Goal: Find specific page/section: Find specific page/section

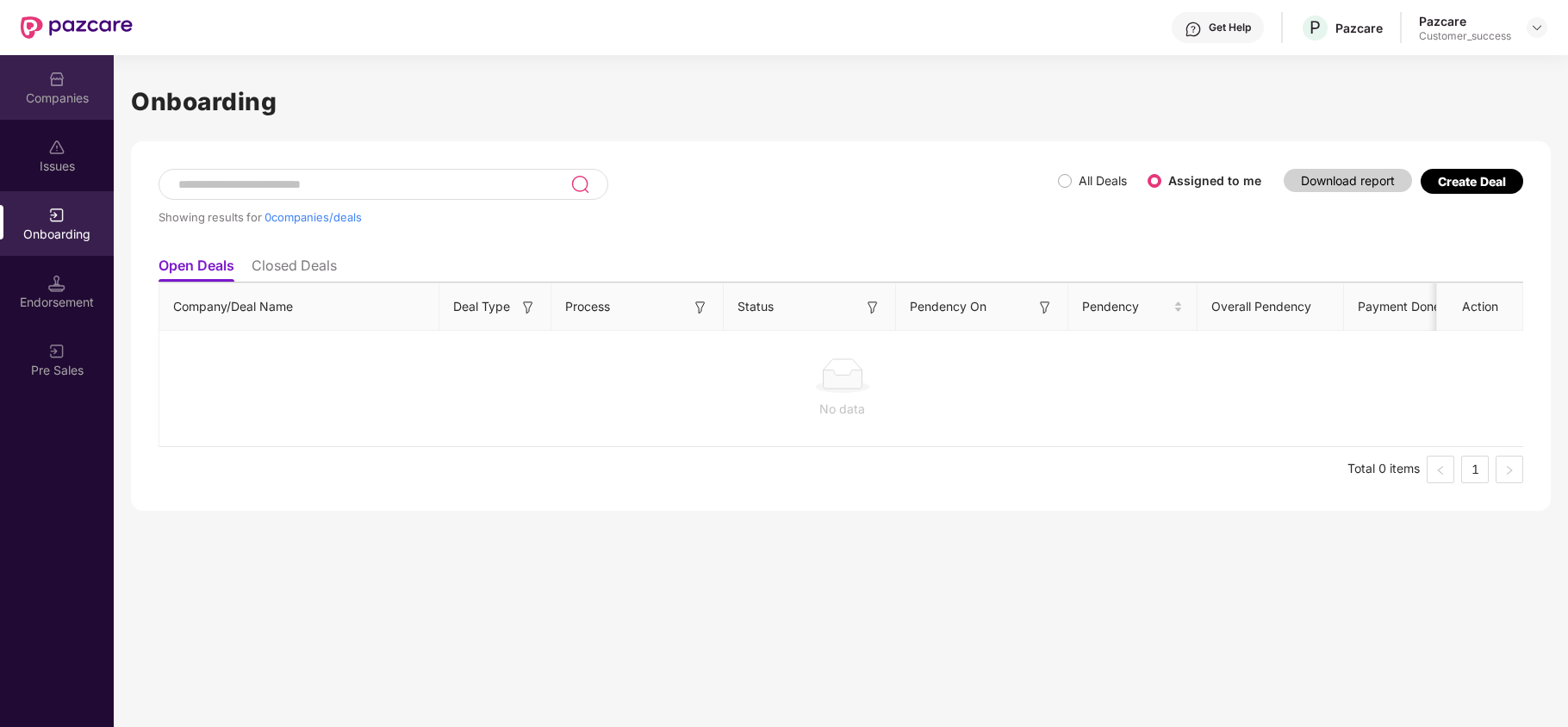
click at [70, 107] on div "Companies" at bounding box center [56, 87] width 114 height 65
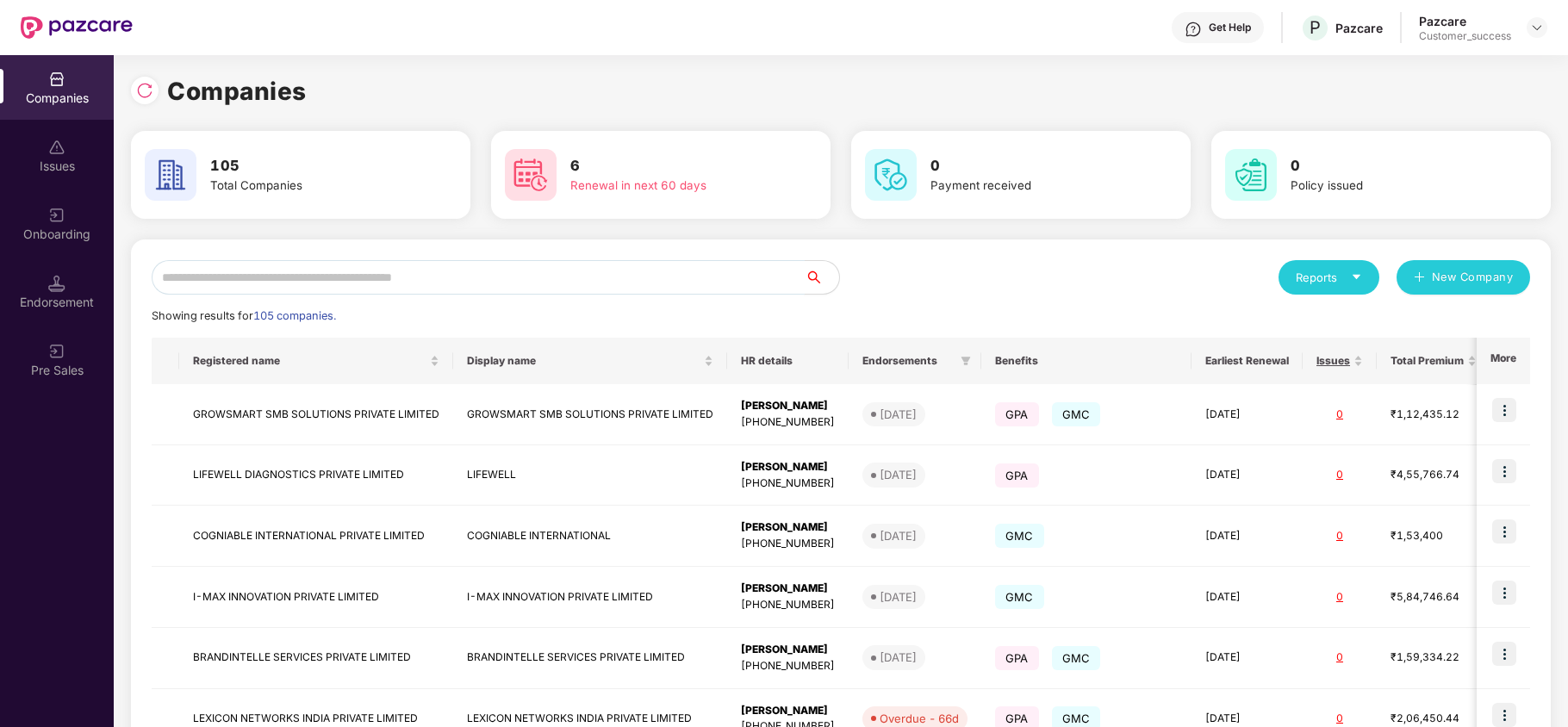
click at [281, 288] on input "text" at bounding box center [478, 277] width 653 height 35
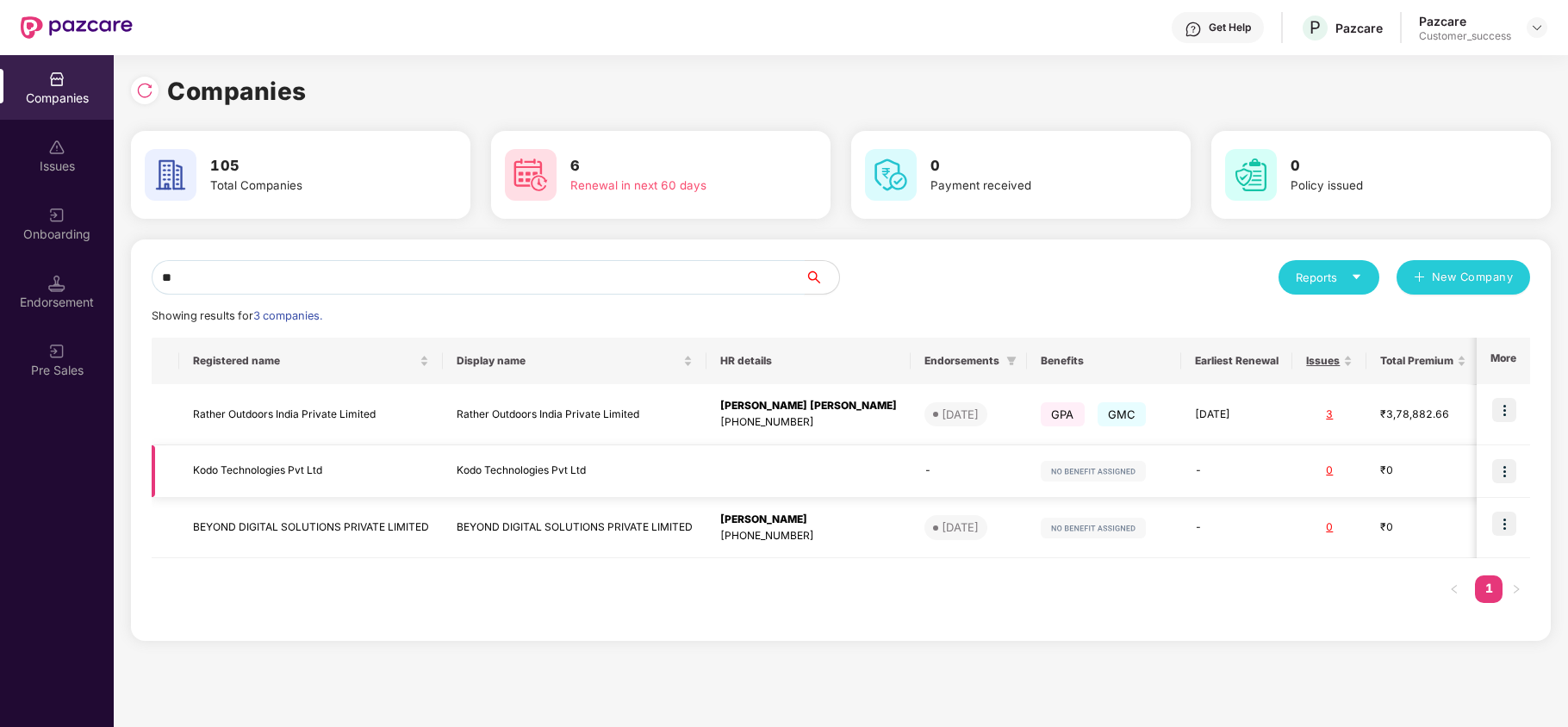
type input "**"
click at [1501, 473] on img at bounding box center [1503, 471] width 25 height 25
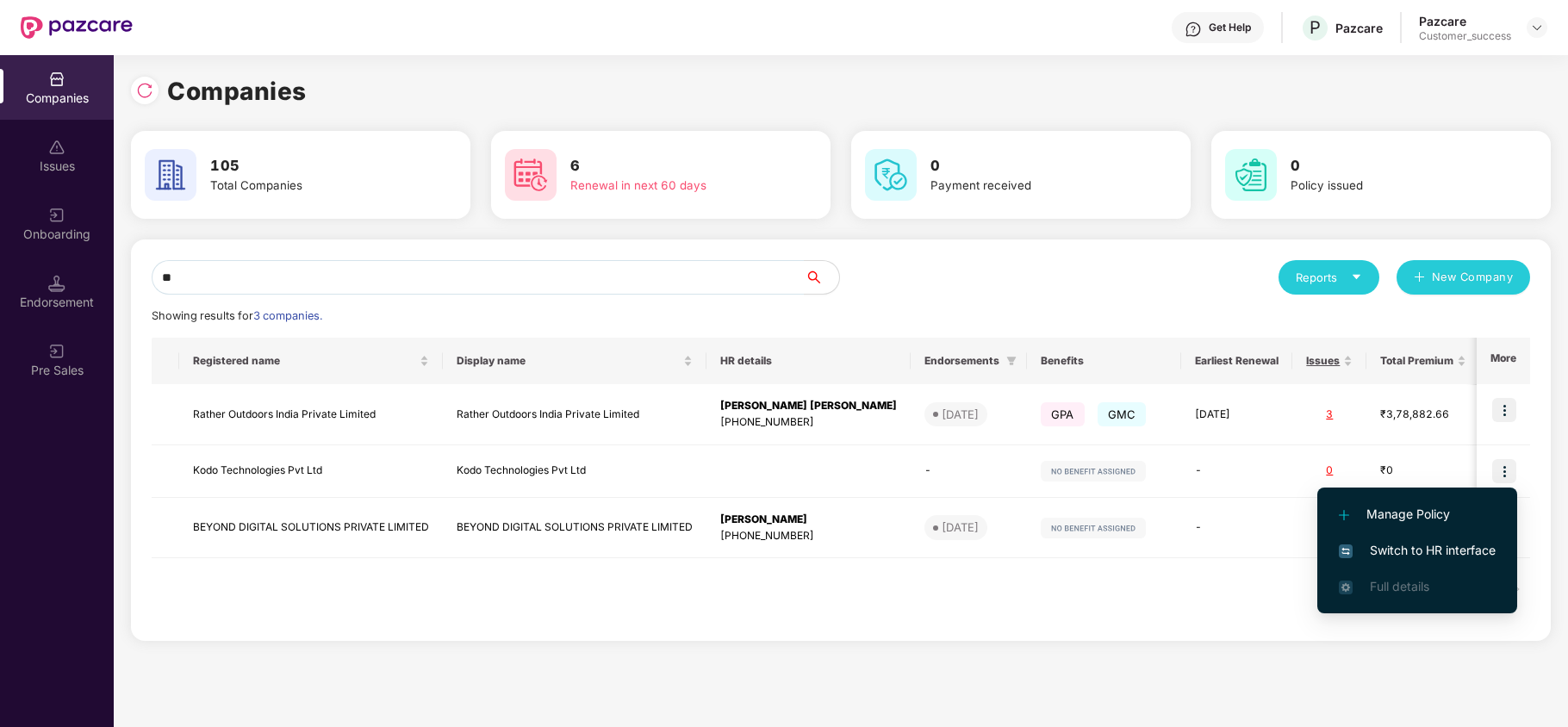
click at [1414, 542] on span "Switch to HR interface" at bounding box center [1416, 550] width 157 height 19
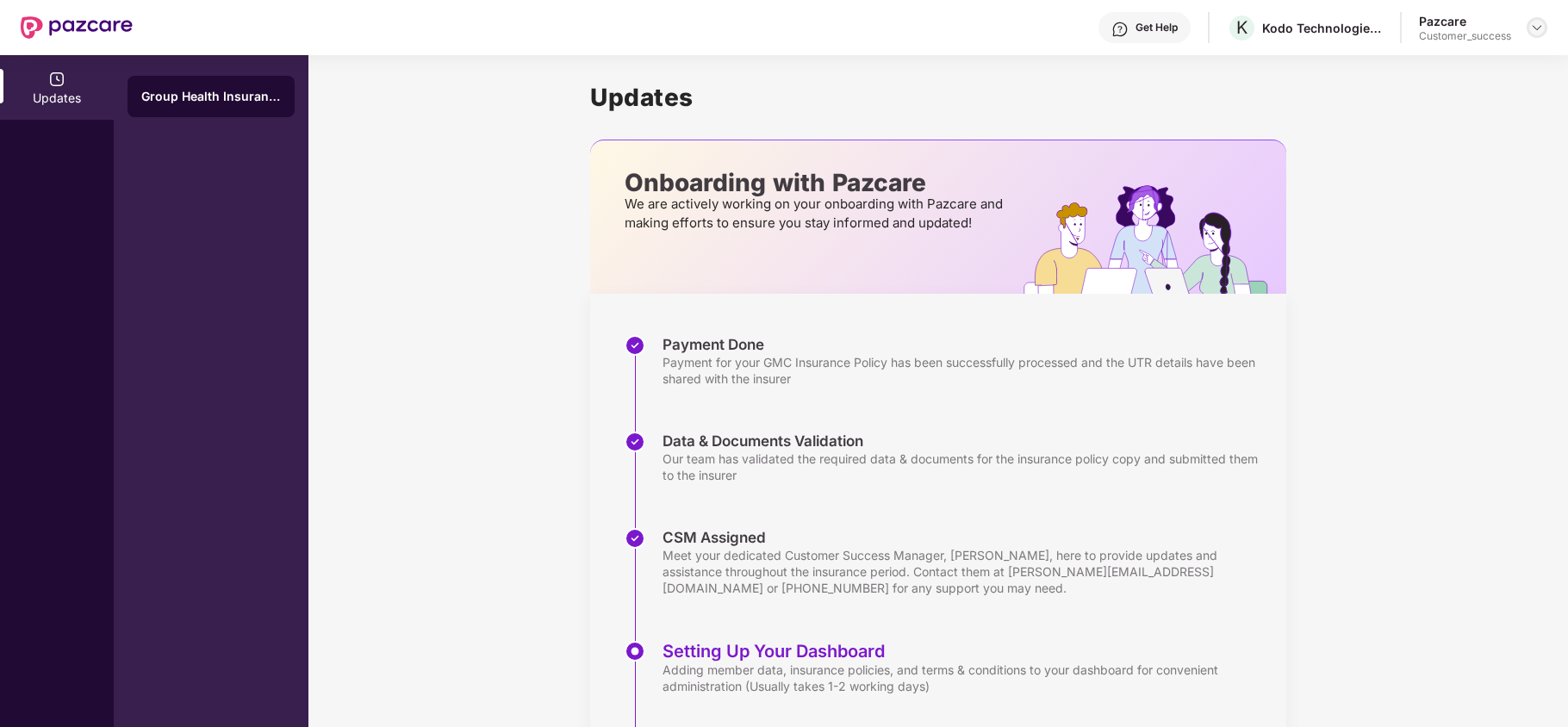
click at [1535, 33] on img at bounding box center [1536, 27] width 14 height 14
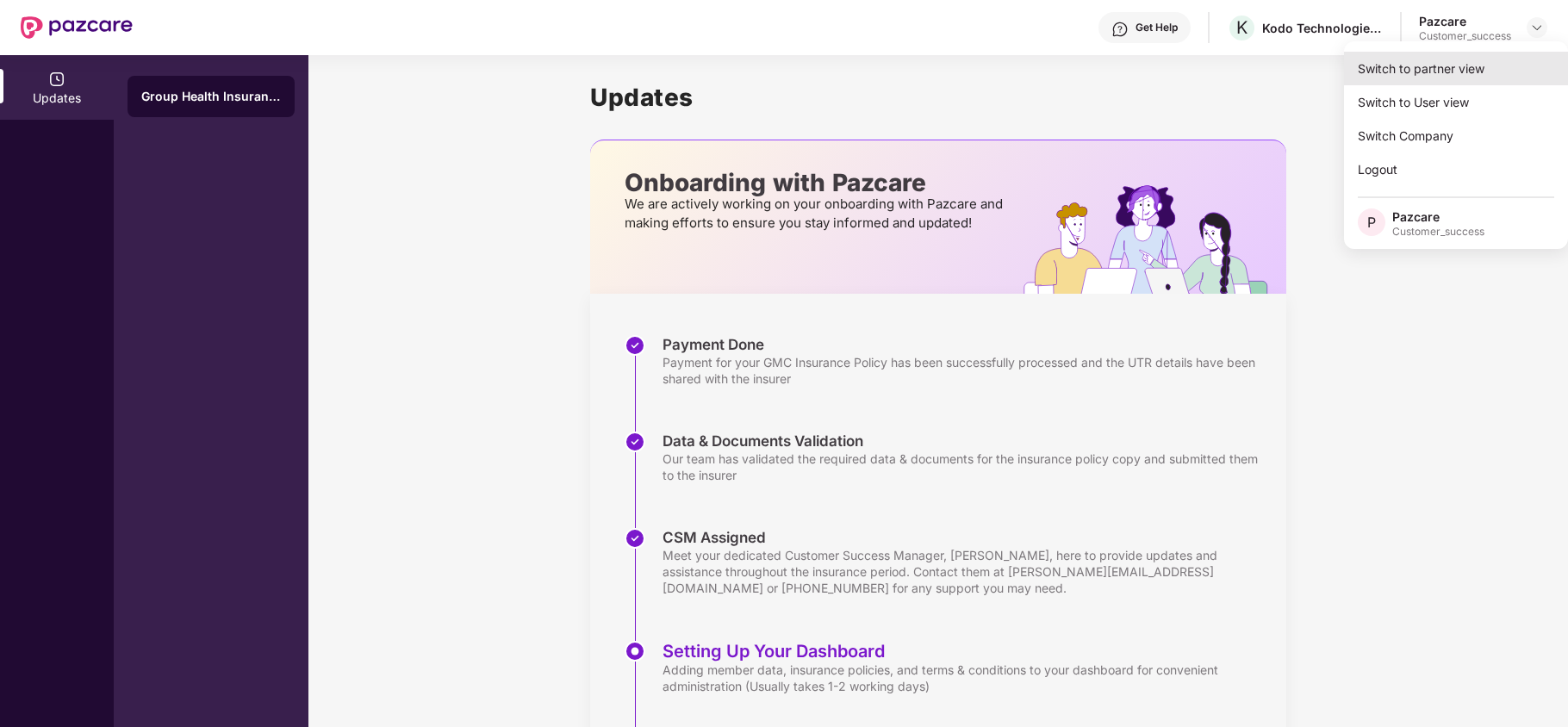
click at [1454, 71] on div "Switch to partner view" at bounding box center [1455, 68] width 224 height 34
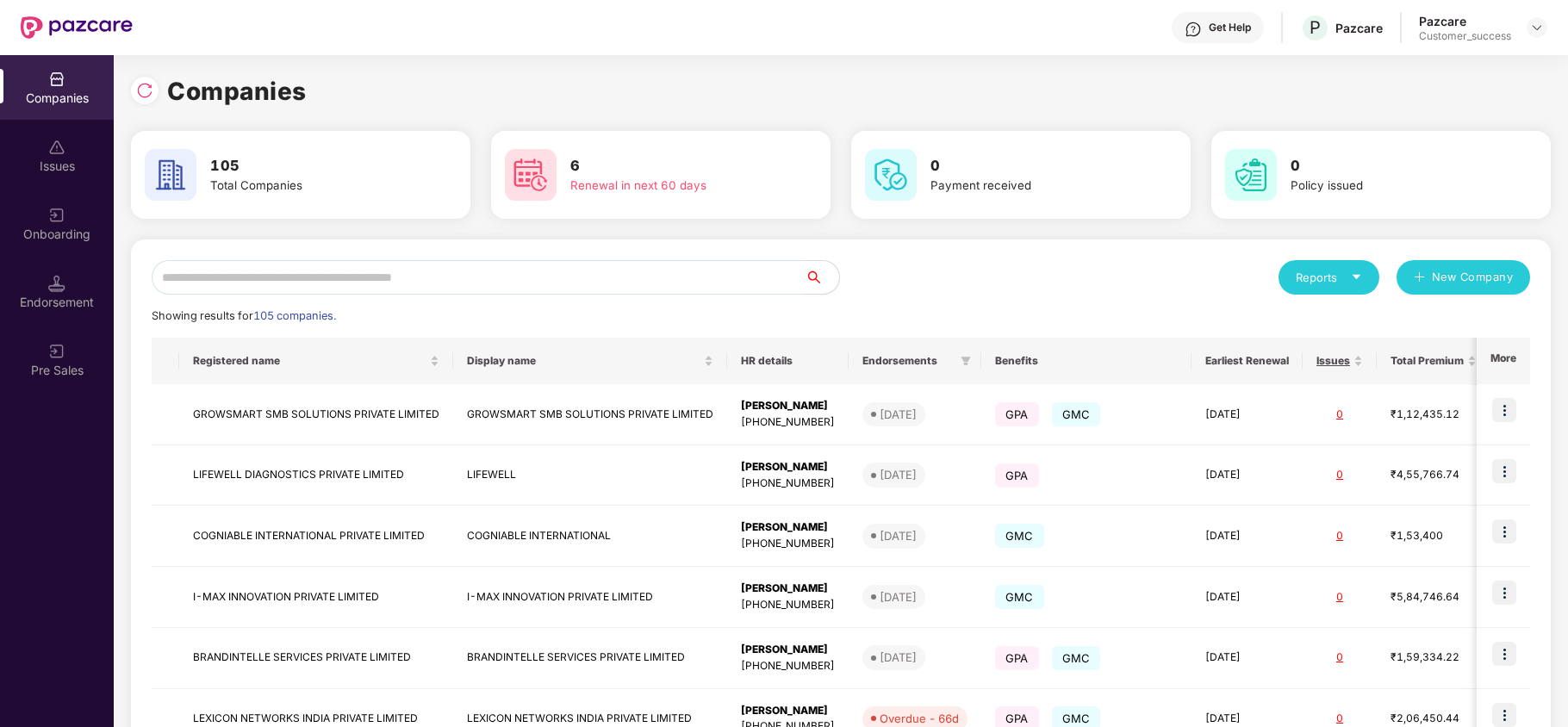
click at [407, 288] on input "text" at bounding box center [478, 277] width 653 height 35
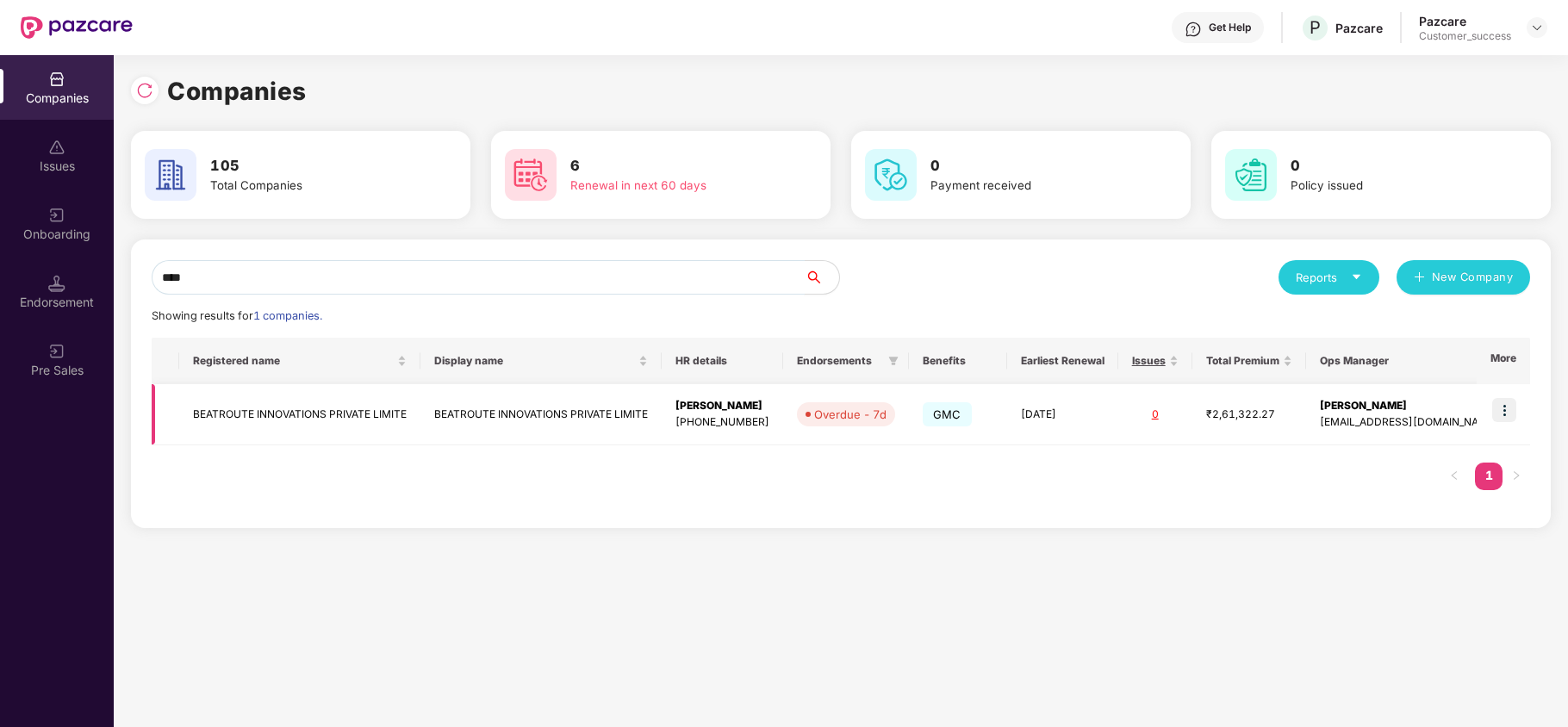
type input "****"
click at [1501, 407] on img at bounding box center [1503, 410] width 25 height 25
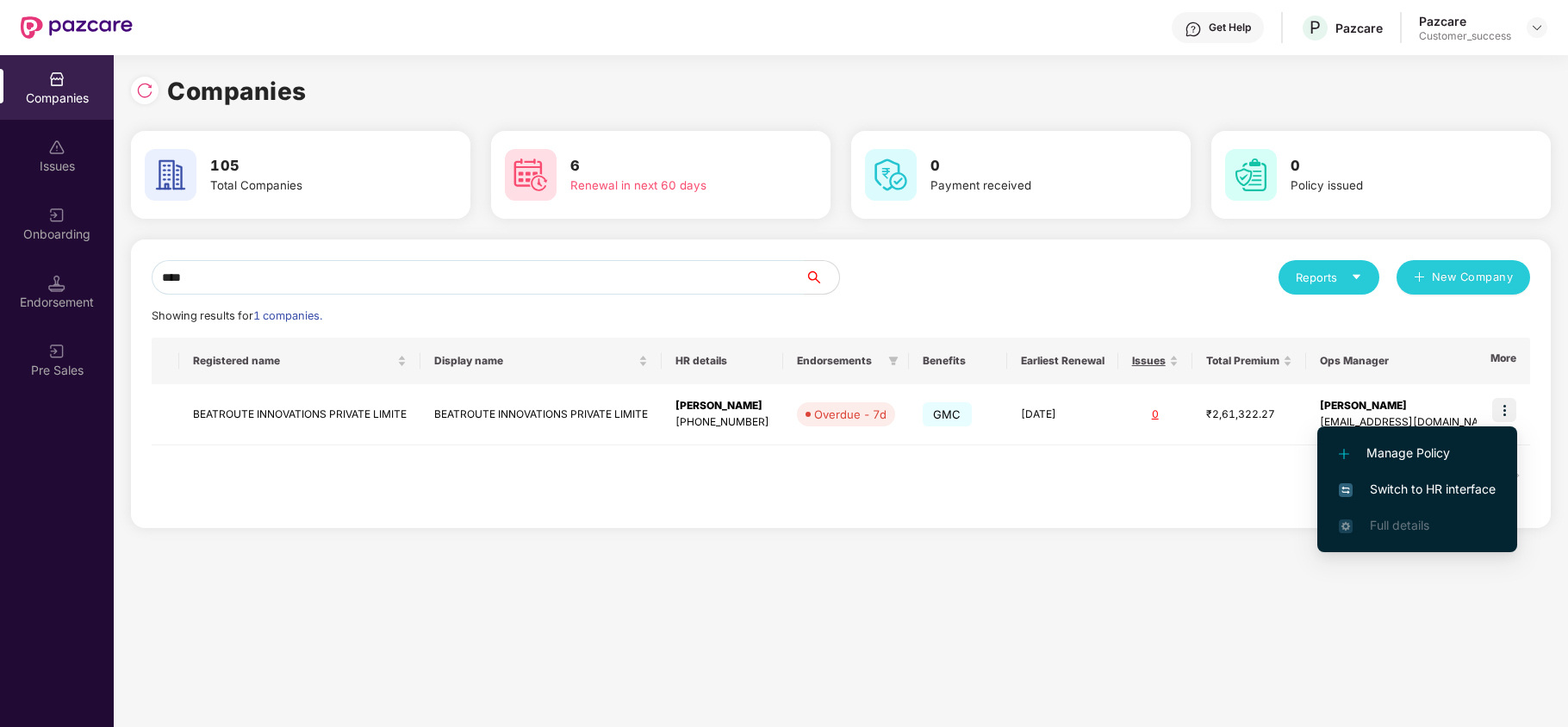
click at [1438, 491] on span "Switch to HR interface" at bounding box center [1416, 489] width 157 height 19
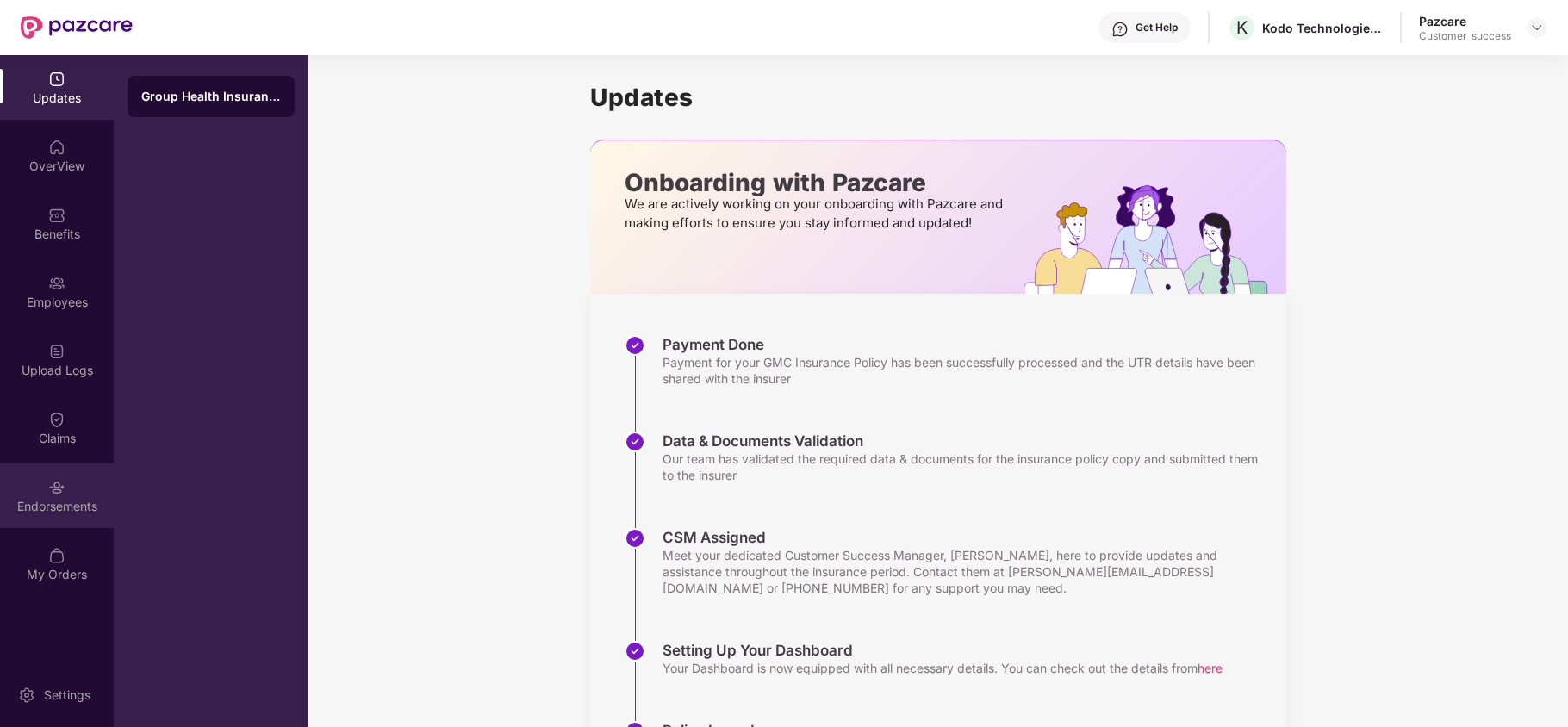
click at [45, 503] on div "Endorsements" at bounding box center [56, 506] width 114 height 17
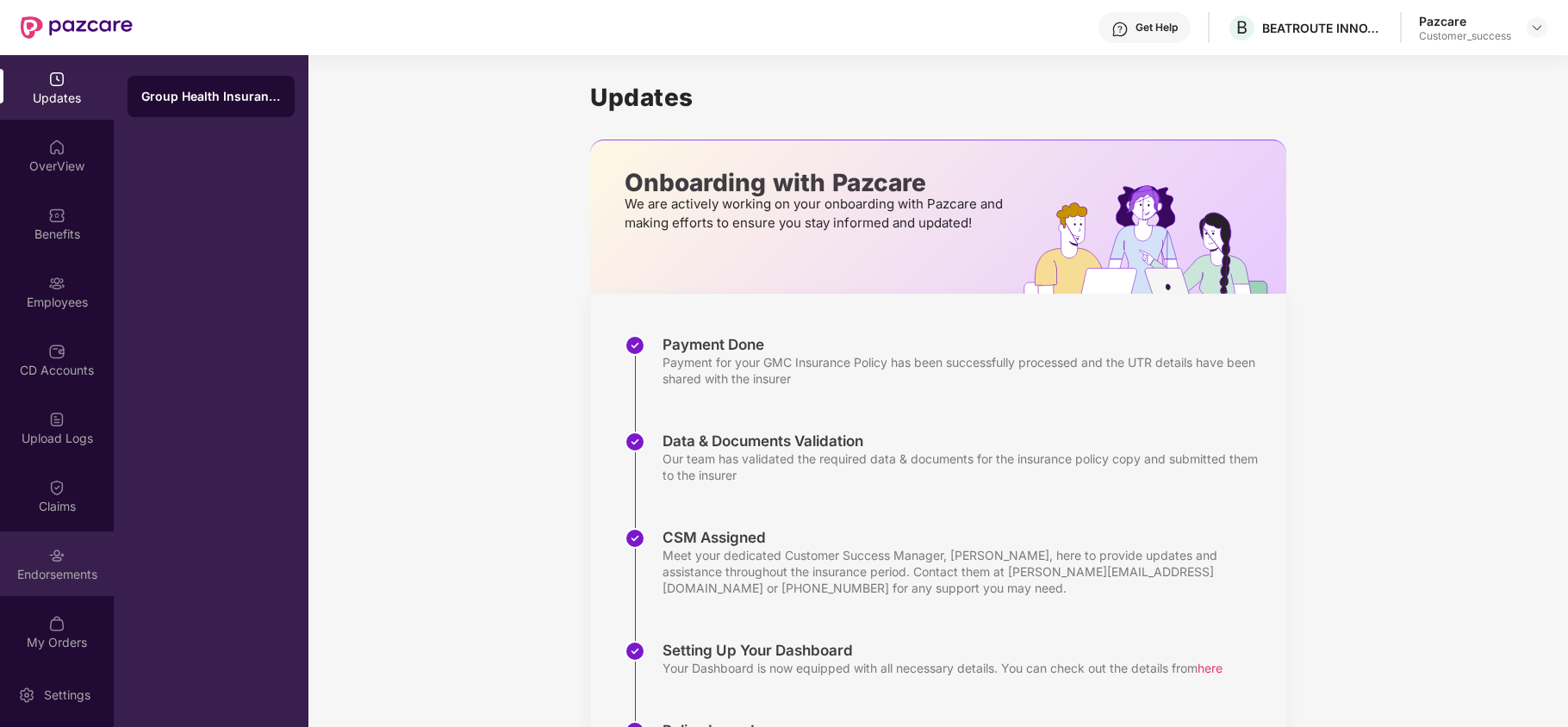
click at [45, 533] on div "Endorsements" at bounding box center [56, 563] width 114 height 65
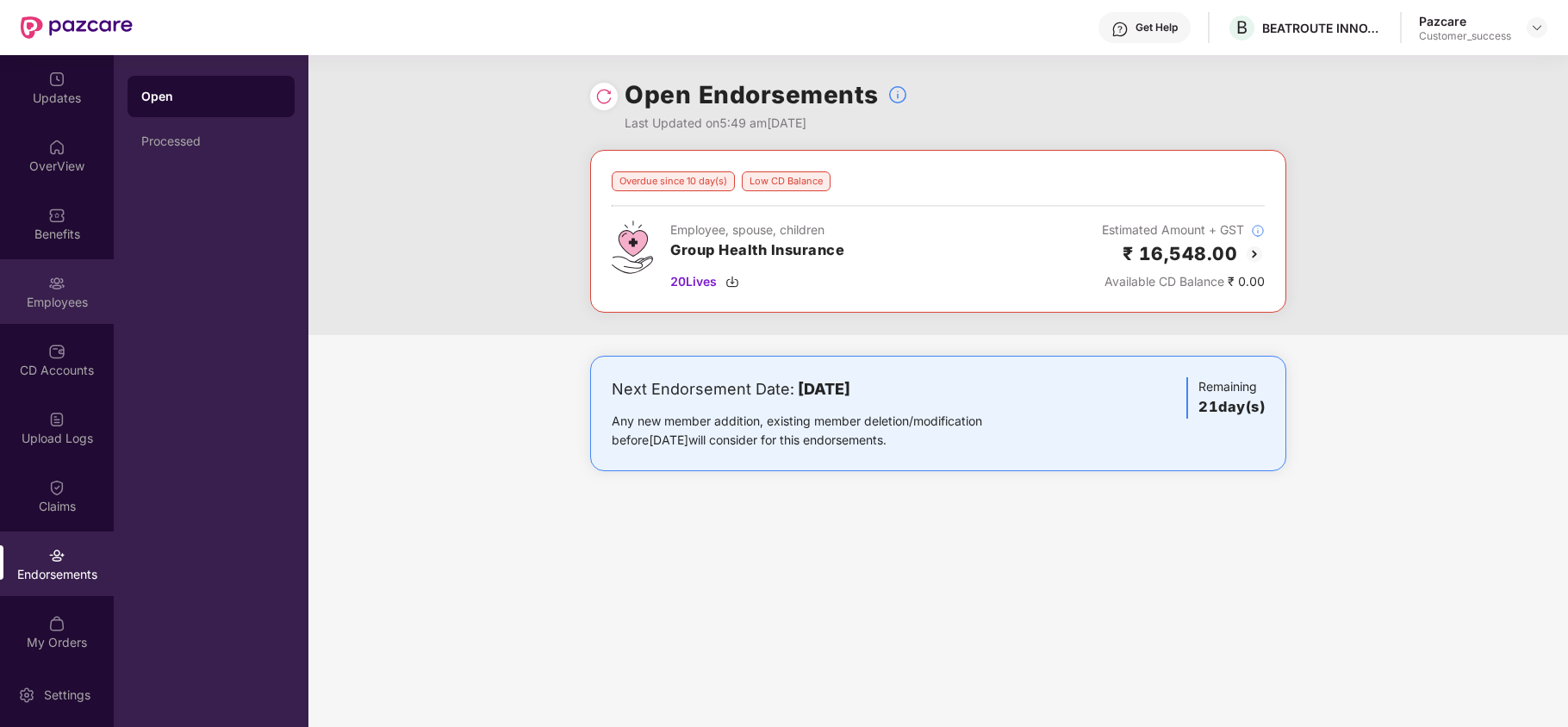
click at [36, 267] on div "Employees" at bounding box center [56, 291] width 114 height 65
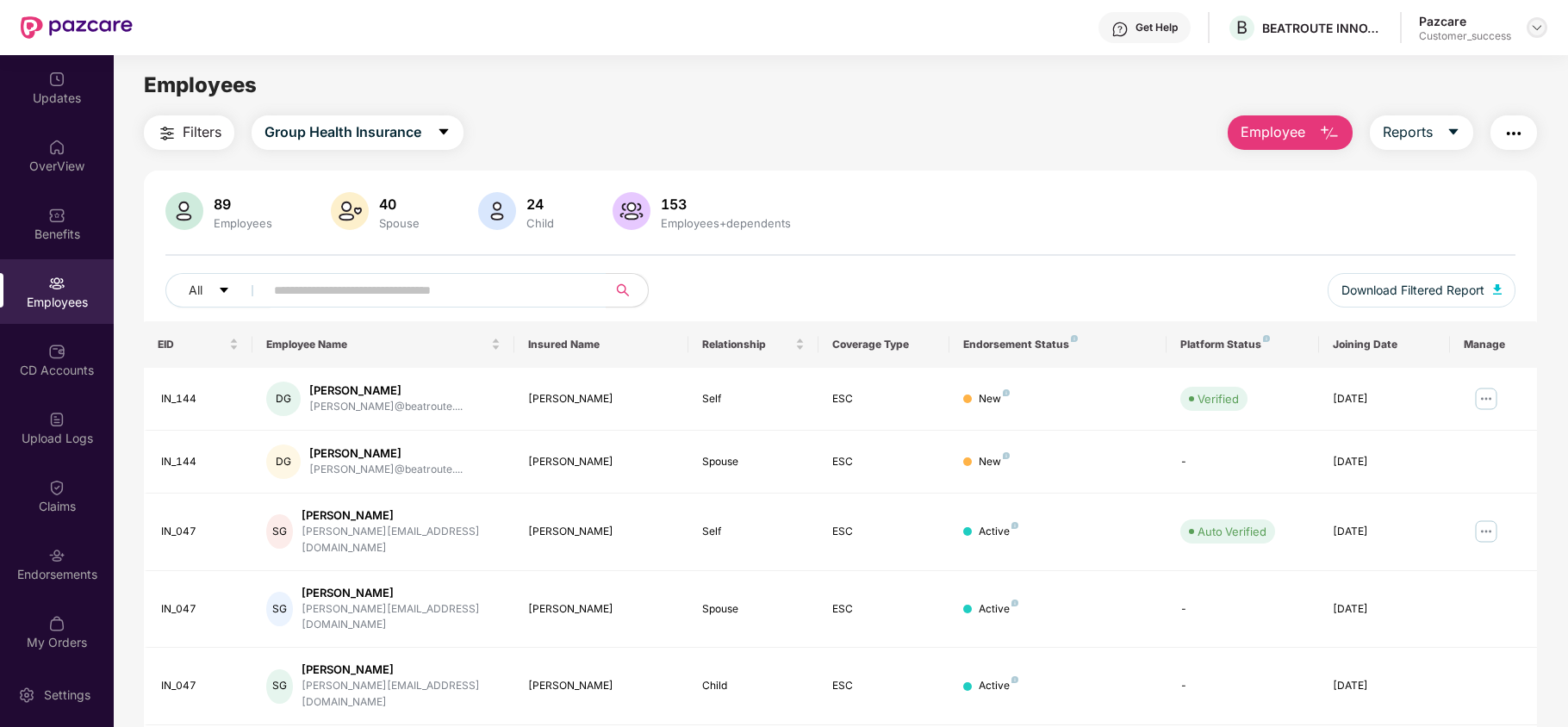
click at [1534, 31] on img at bounding box center [1536, 27] width 14 height 14
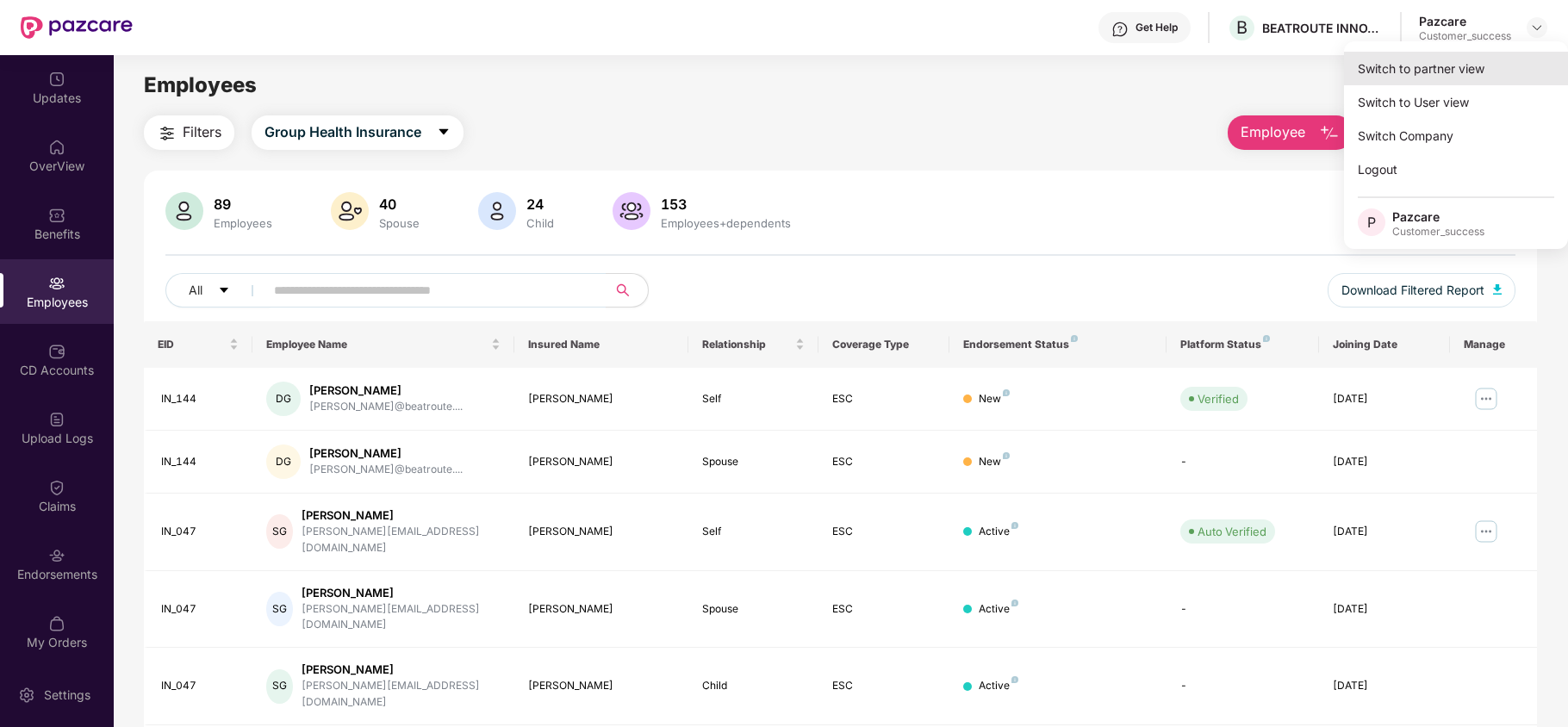
click at [1480, 57] on div "Switch to partner view" at bounding box center [1455, 68] width 224 height 34
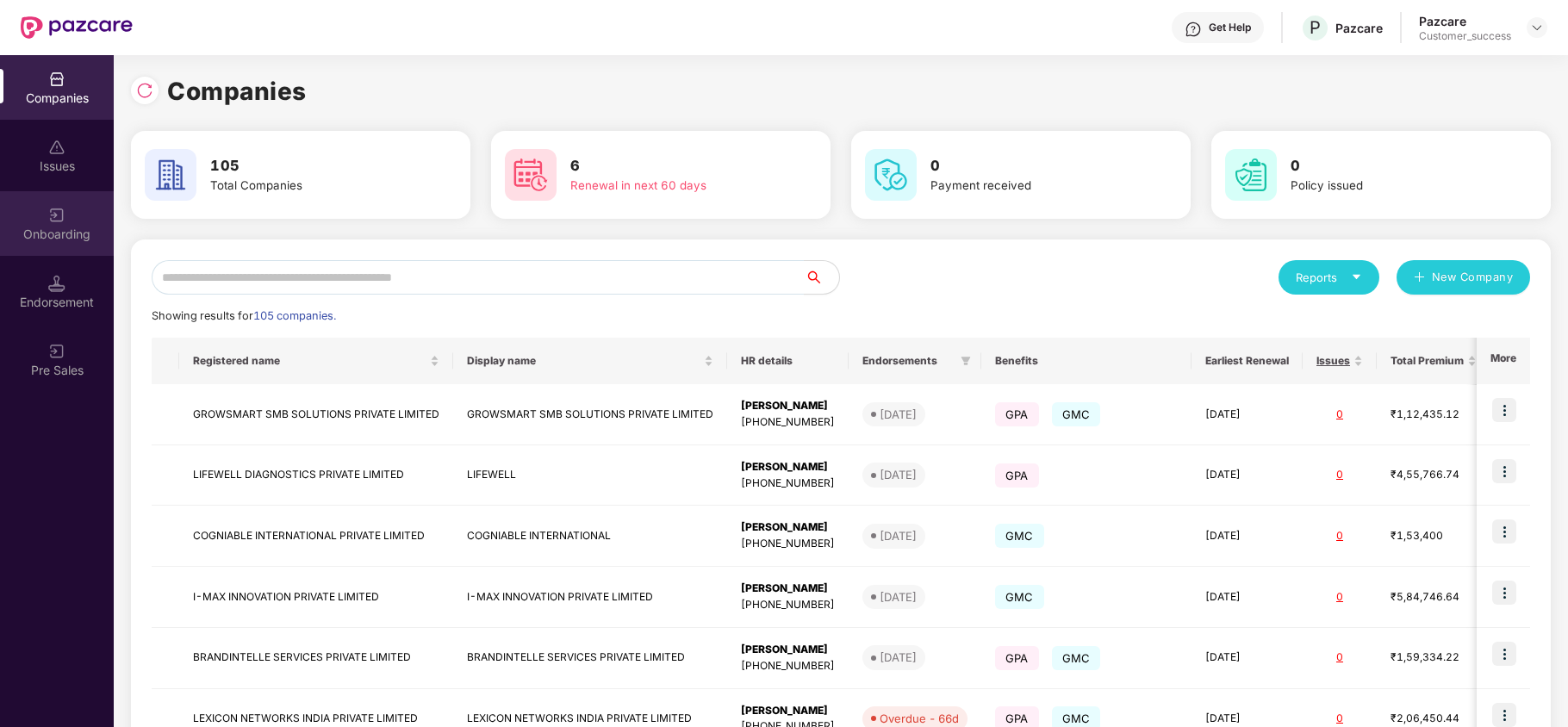
click at [50, 241] on div "Onboarding" at bounding box center [56, 234] width 114 height 17
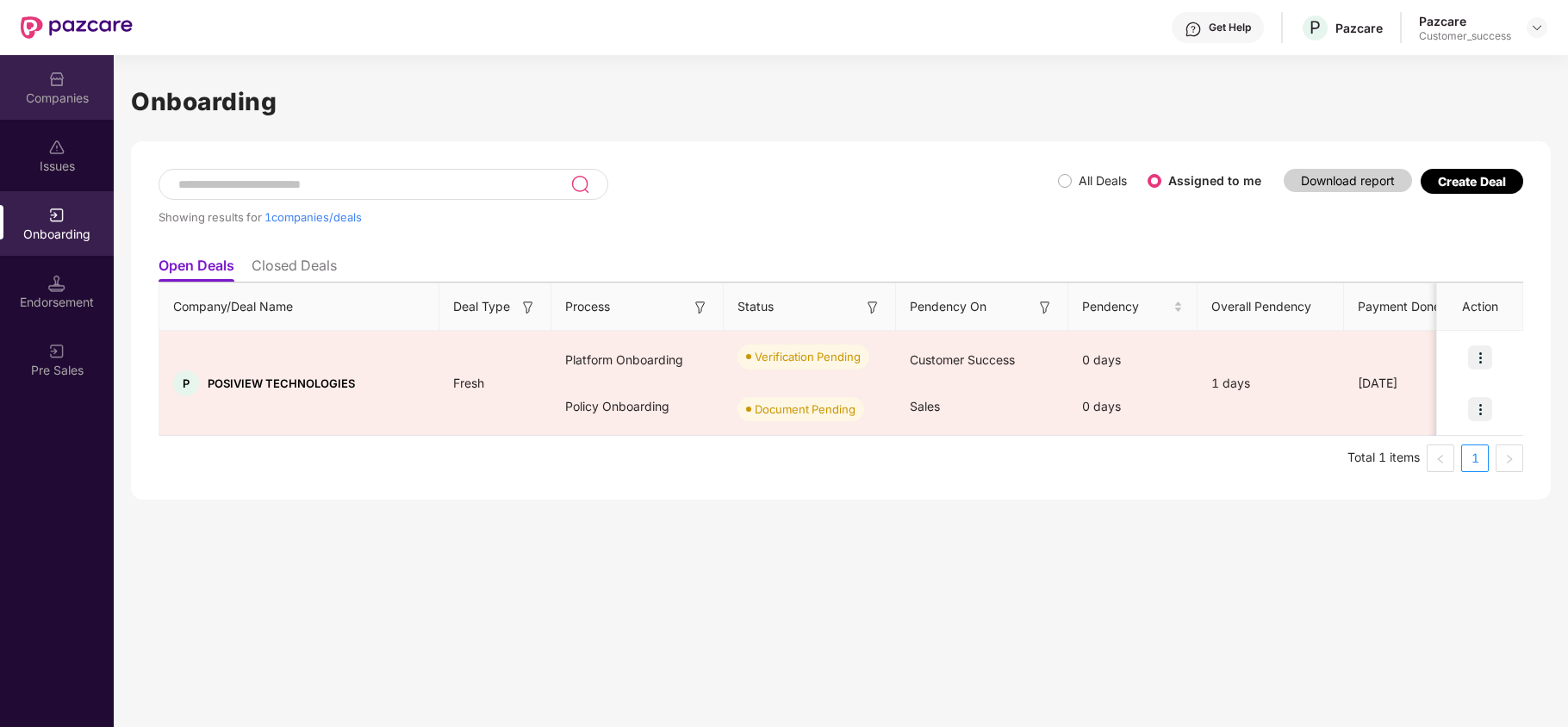
click at [56, 91] on div "Companies" at bounding box center [56, 98] width 114 height 17
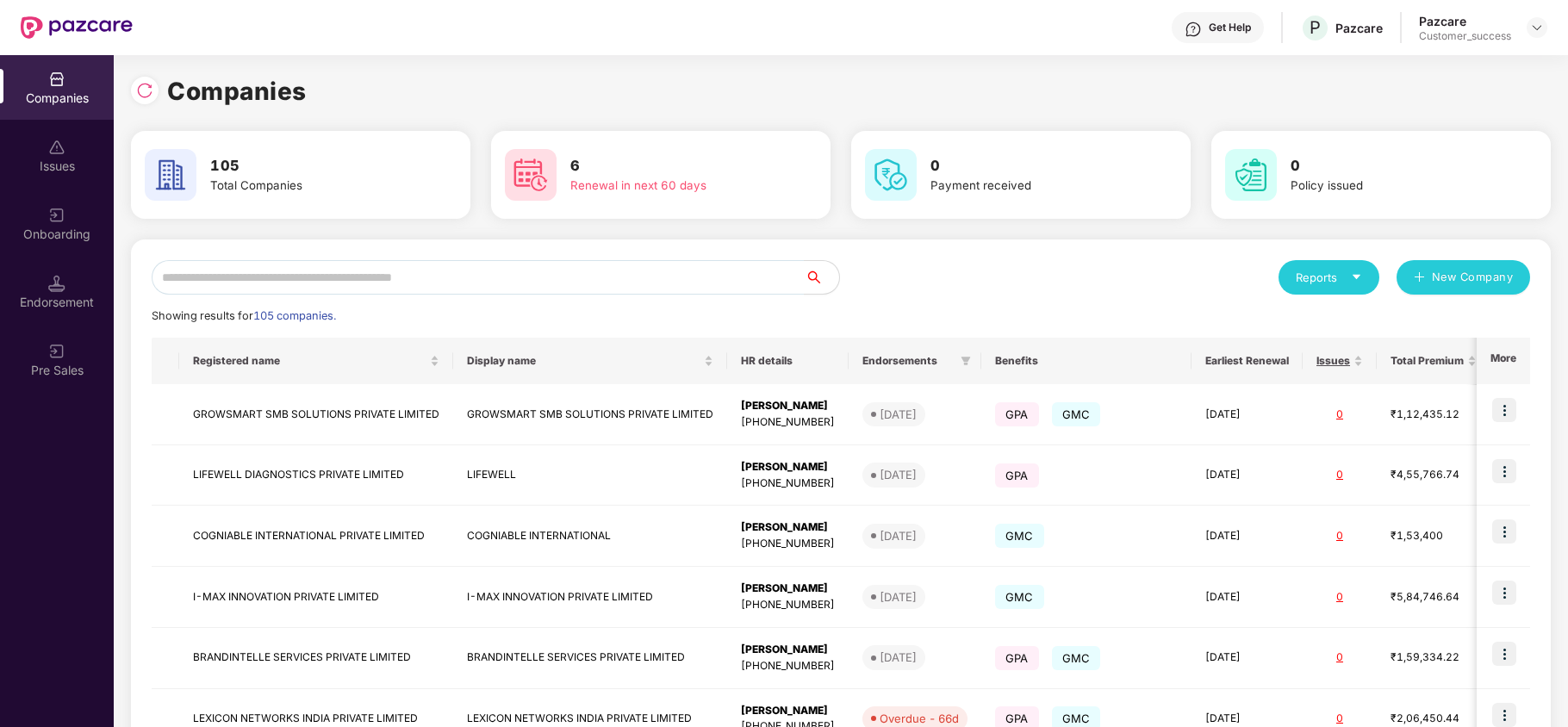
click at [287, 294] on div "Reports New Company Showing results for 105 companies. Registered name Display …" at bounding box center [840, 657] width 1378 height 795
click at [307, 284] on input "text" at bounding box center [478, 277] width 653 height 35
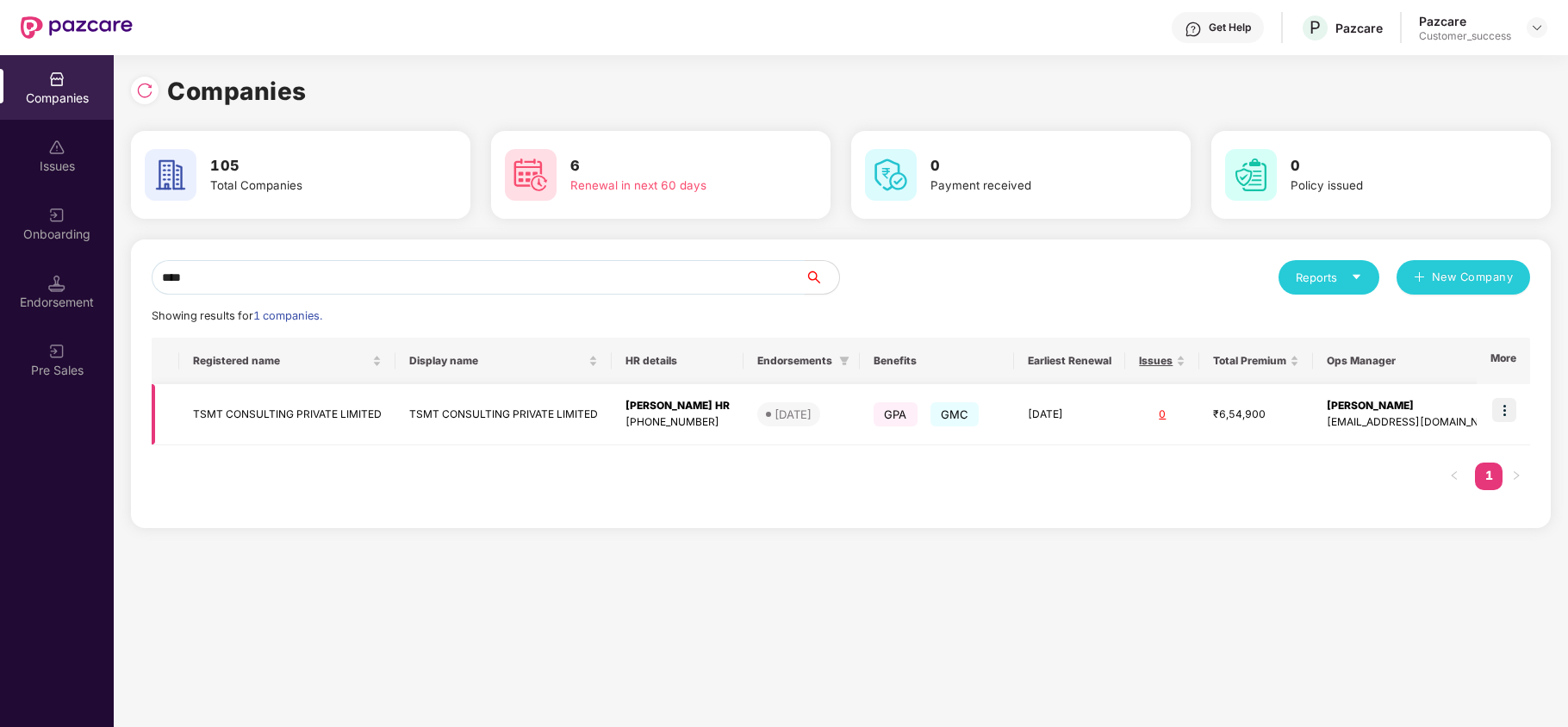
type input "****"
copy td "TSMT CONSULTING PRIVATE LIMITED"
drag, startPoint x: 187, startPoint y: 429, endPoint x: 390, endPoint y: 417, distance: 203.4
click at [390, 417] on td "TSMT CONSULTING PRIVATE LIMITED" at bounding box center [287, 414] width 216 height 61
